Goal: Find specific page/section: Find specific page/section

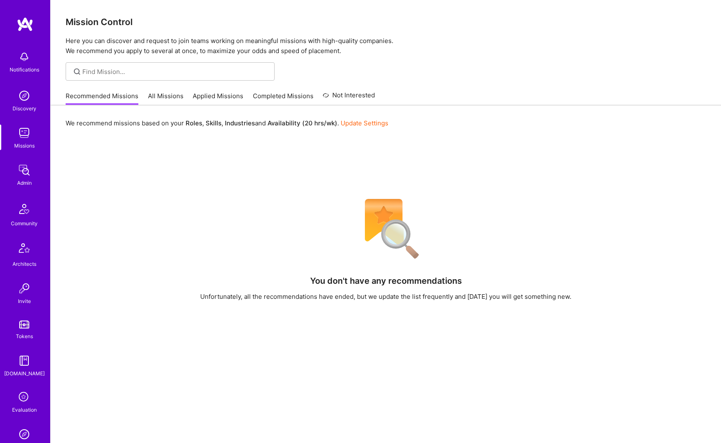
click at [17, 181] on div "Admin" at bounding box center [24, 183] width 15 height 9
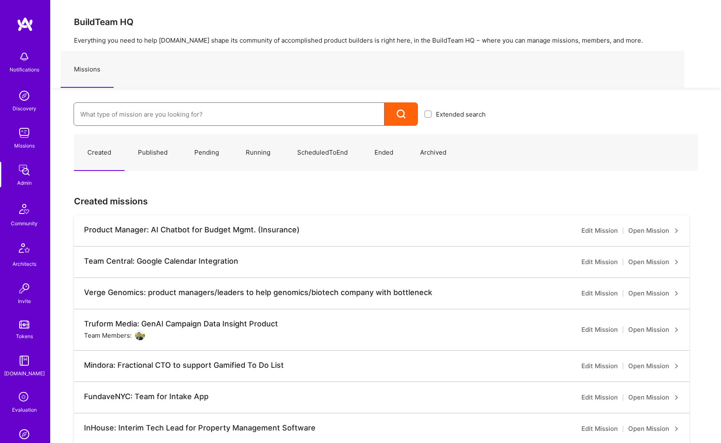
click at [101, 120] on input at bounding box center [229, 114] width 298 height 21
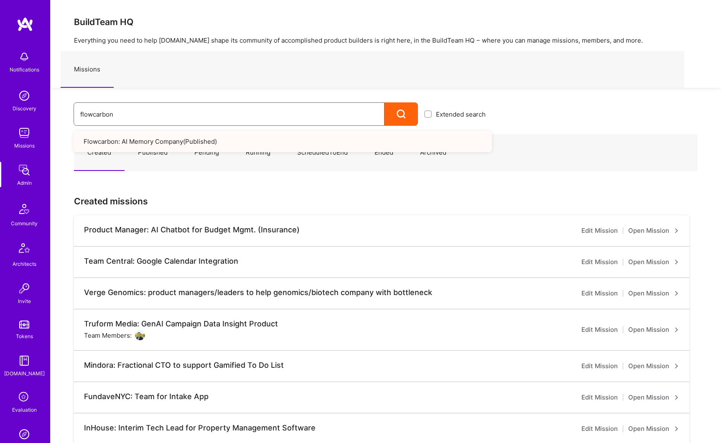
type input "flowcarbon"
click at [151, 138] on link "Flowcarbon: AI Memory Company ( Published )" at bounding box center [283, 141] width 419 height 21
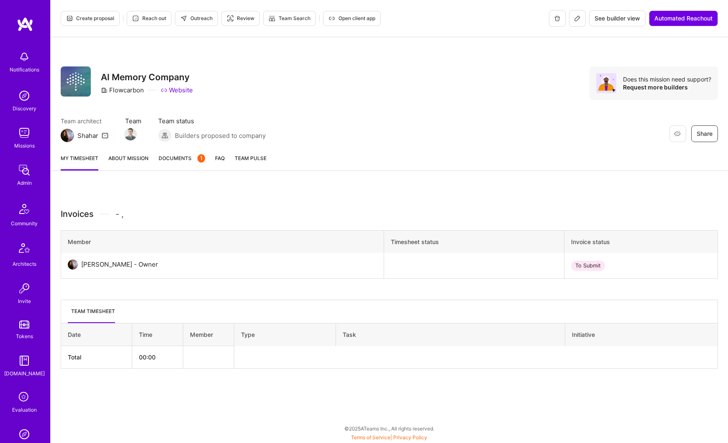
click at [130, 161] on link "About Mission" at bounding box center [128, 162] width 40 height 17
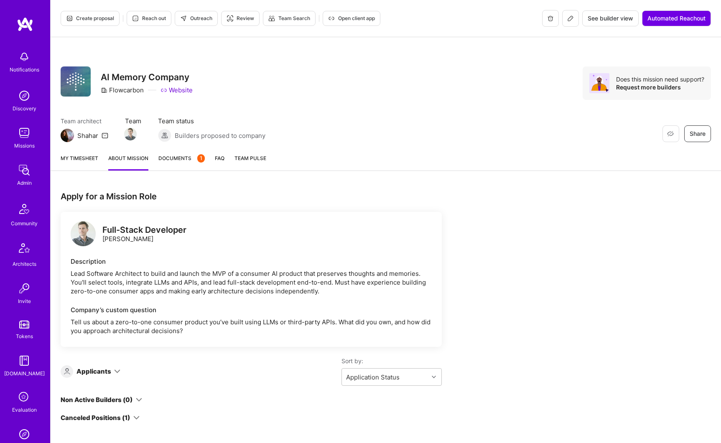
click at [569, 20] on button at bounding box center [571, 18] width 17 height 17
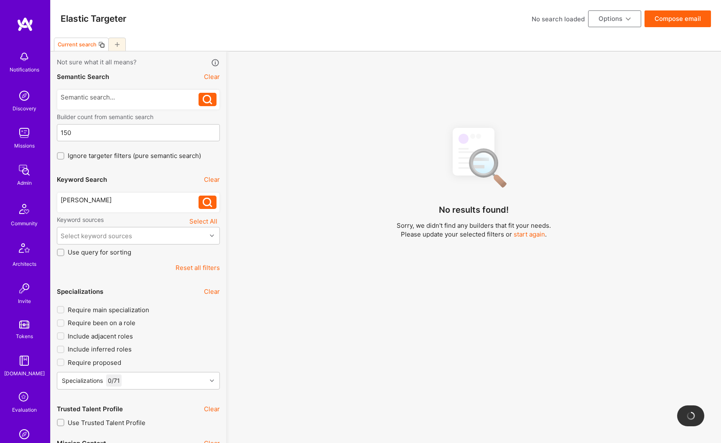
scroll to position [96, 0]
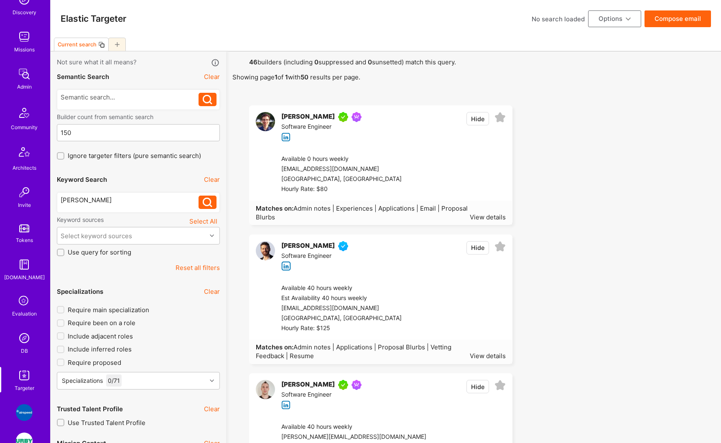
click at [22, 85] on div "Admin" at bounding box center [24, 86] width 15 height 9
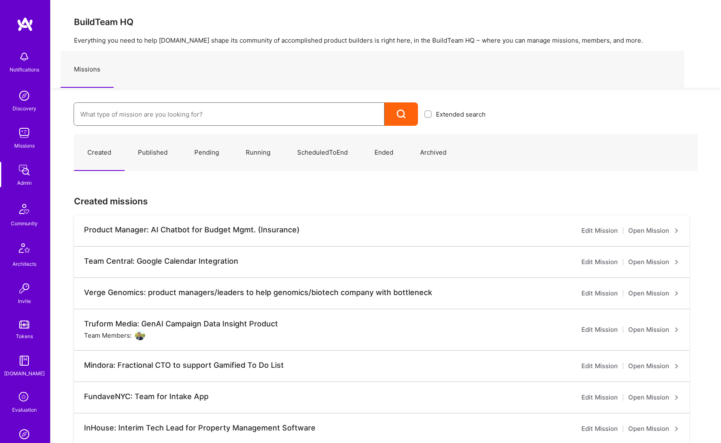
click at [110, 114] on input at bounding box center [229, 114] width 298 height 21
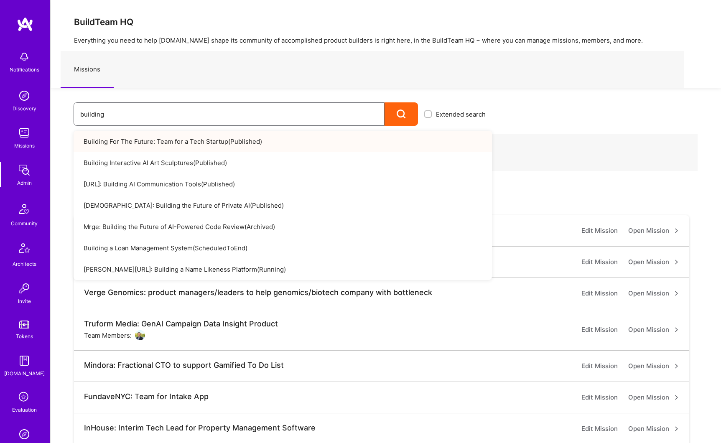
type input "building"
click at [151, 142] on link "Building For The Future: Team for a Tech Startup ( Published )" at bounding box center [283, 141] width 419 height 21
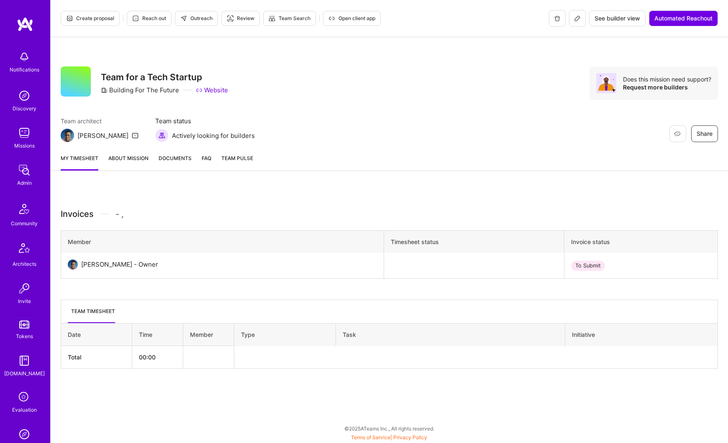
click at [137, 163] on link "About Mission" at bounding box center [128, 162] width 40 height 17
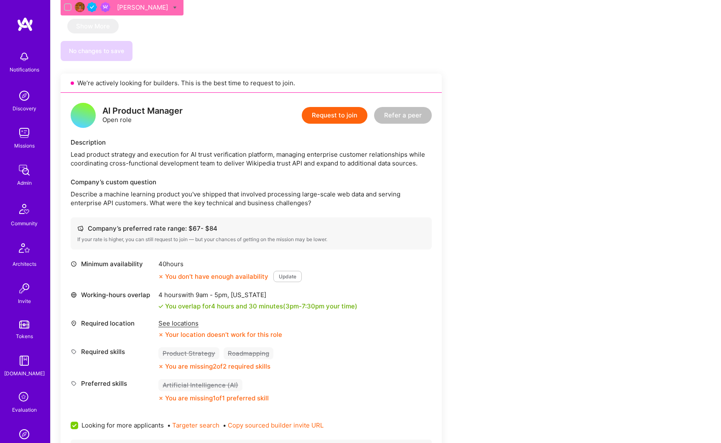
scroll to position [1589, 0]
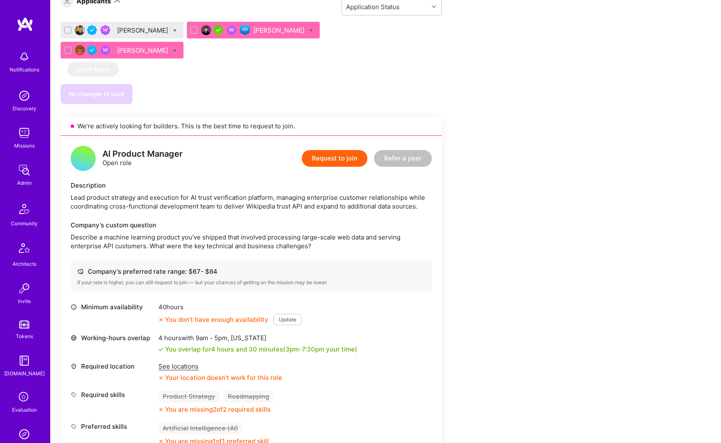
click at [136, 150] on div "AI Product Manager Open role" at bounding box center [142, 159] width 80 height 18
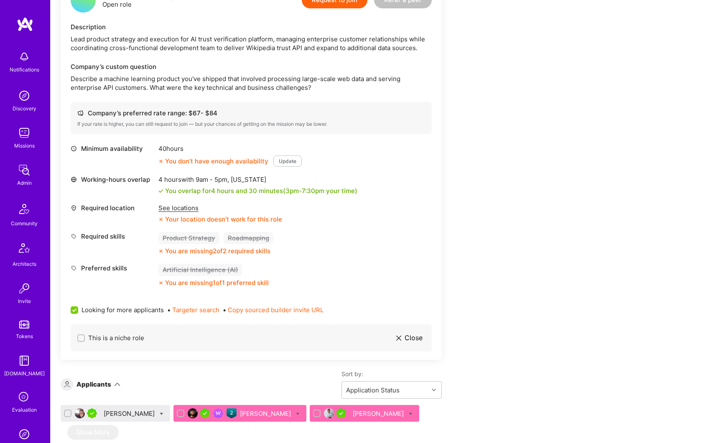
scroll to position [1570, 0]
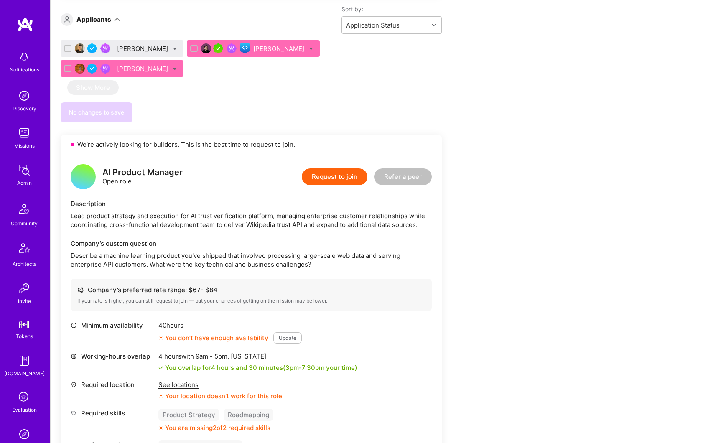
click at [138, 168] on div "AI Product Manager" at bounding box center [142, 172] width 80 height 9
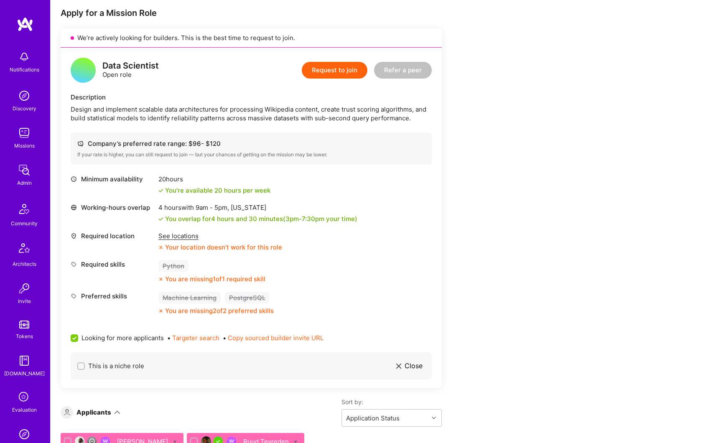
scroll to position [0, 0]
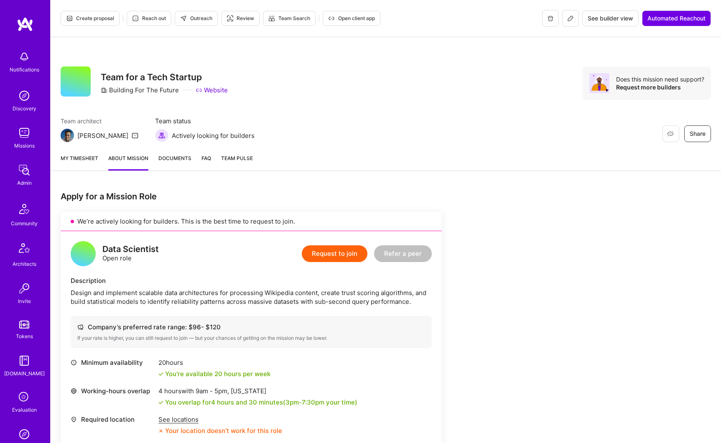
click at [590, 21] on span "See builder view" at bounding box center [611, 18] width 46 height 8
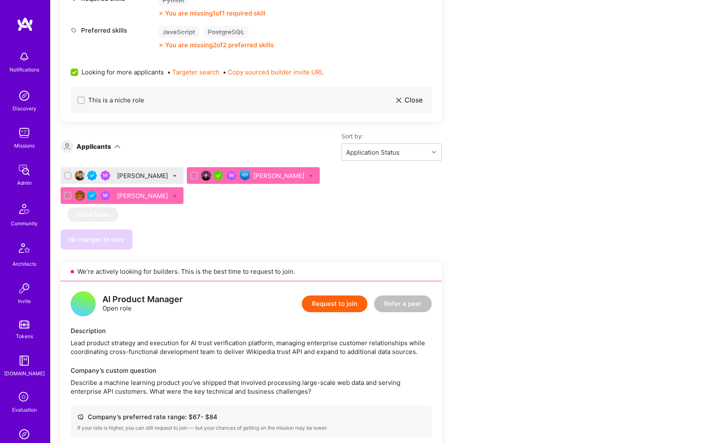
scroll to position [1548, 0]
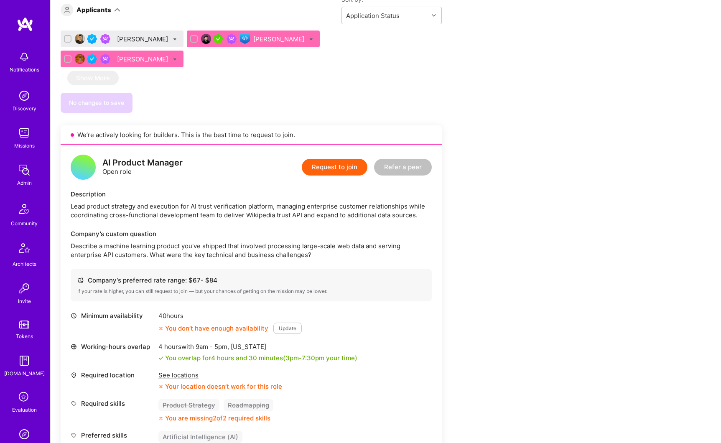
click at [132, 159] on div "AI Product Manager Open role" at bounding box center [142, 168] width 80 height 18
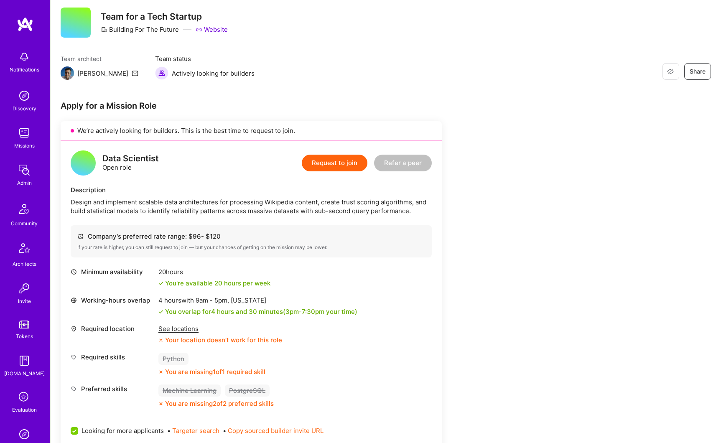
scroll to position [0, 0]
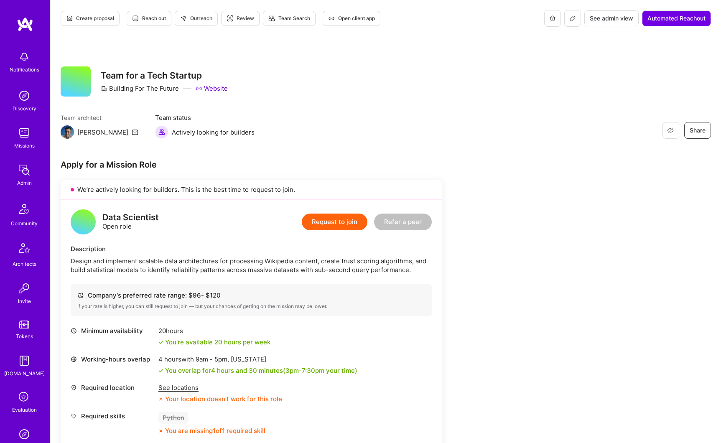
click at [610, 17] on span "See admin view" at bounding box center [611, 18] width 43 height 8
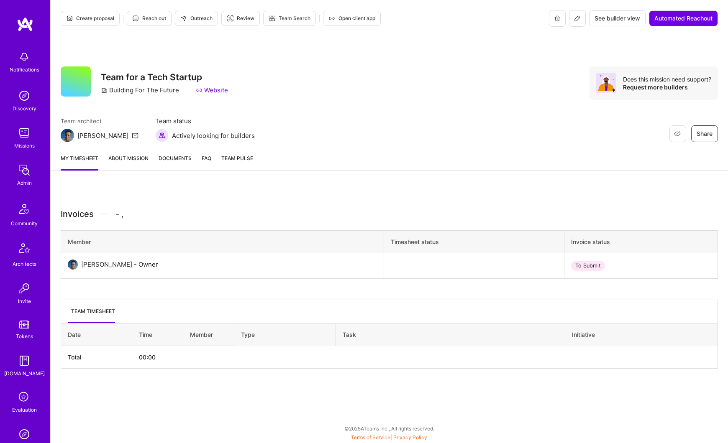
click at [132, 158] on link "About Mission" at bounding box center [128, 162] width 40 height 17
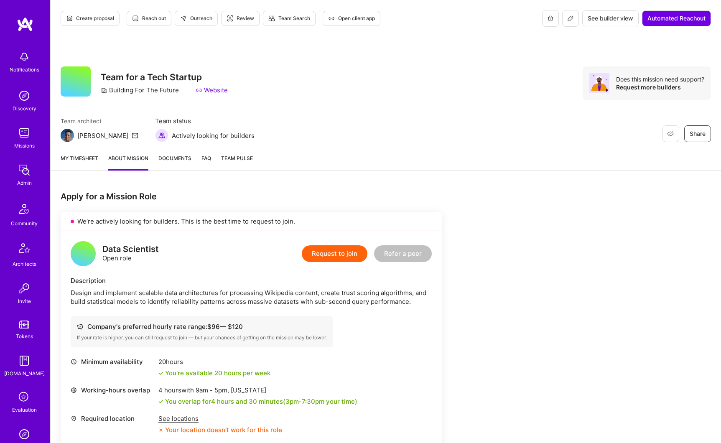
click at [575, 21] on button at bounding box center [571, 18] width 17 height 17
